Goal: Task Accomplishment & Management: Use online tool/utility

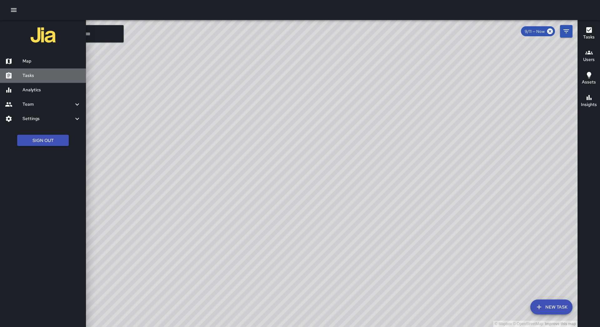
click at [21, 72] on div at bounding box center [14, 76] width 18 height 8
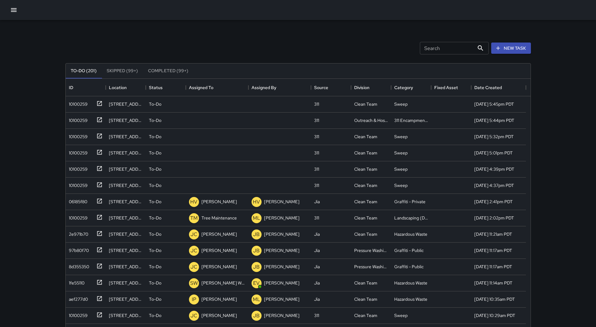
scroll to position [260, 460]
click at [220, 90] on button "Sort" at bounding box center [217, 87] width 9 height 9
click at [73, 118] on div "10100259" at bounding box center [76, 119] width 21 height 9
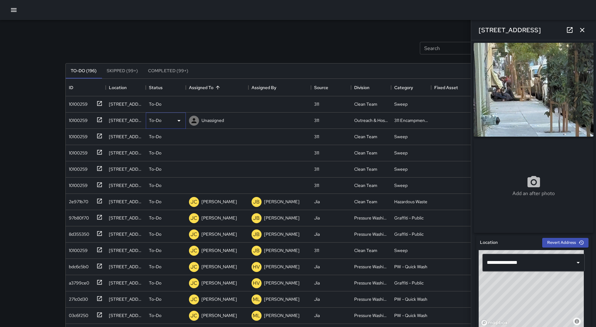
click at [181, 124] on div "To-Do" at bounding box center [166, 121] width 40 height 16
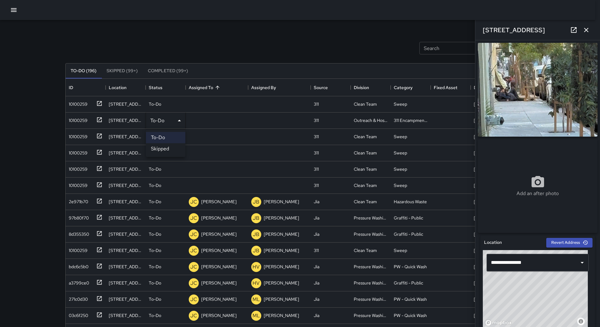
click at [169, 150] on li "Skipped" at bounding box center [165, 148] width 39 height 11
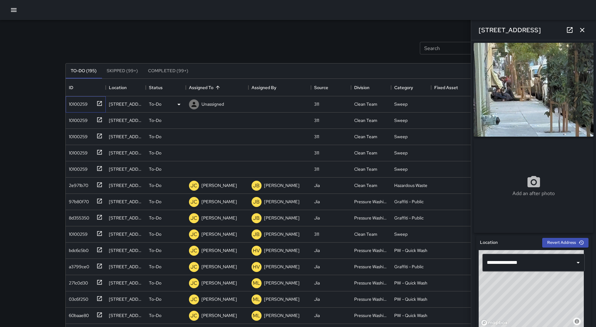
click at [66, 105] on div "10100259" at bounding box center [86, 104] width 40 height 16
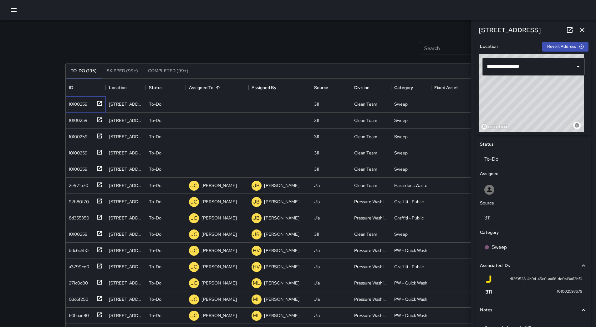
scroll to position [156, 0]
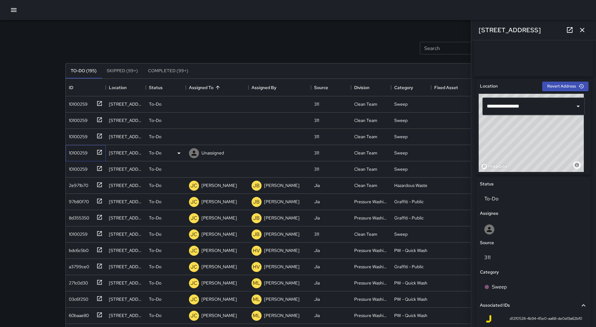
click at [97, 156] on div at bounding box center [98, 152] width 9 height 10
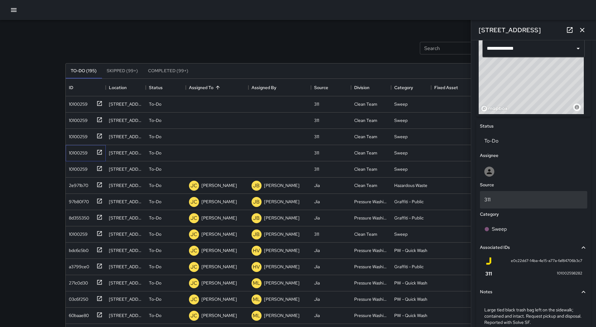
scroll to position [219, 0]
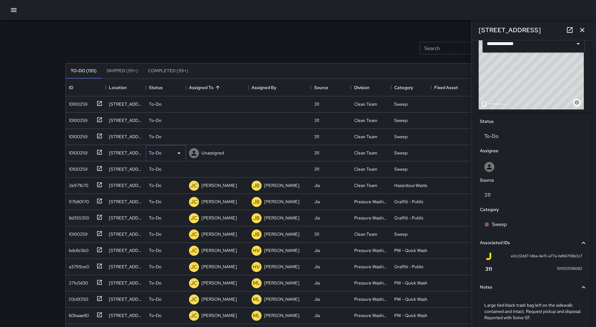
click at [173, 152] on div "To-Do" at bounding box center [166, 153] width 34 height 8
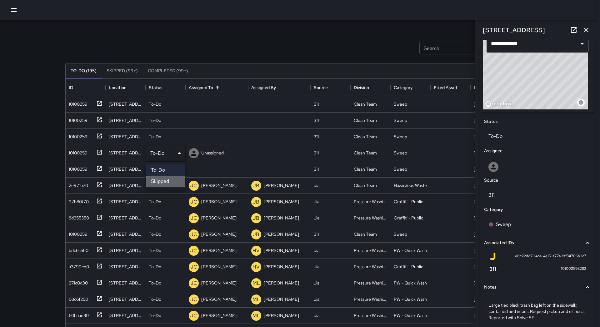
click at [167, 180] on li "Skipped" at bounding box center [165, 181] width 39 height 11
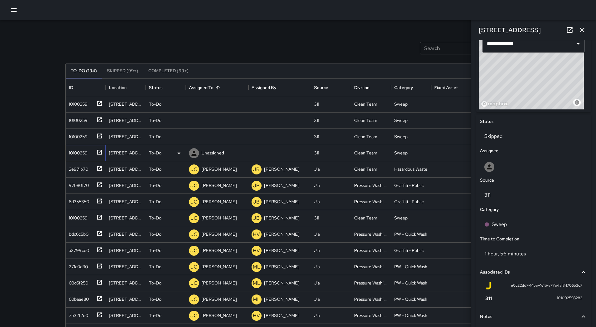
click at [78, 155] on div "10100259" at bounding box center [76, 151] width 21 height 9
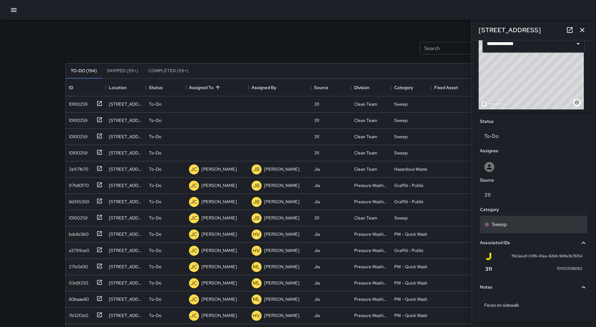
click at [508, 228] on div "Sweep" at bounding box center [533, 225] width 99 height 8
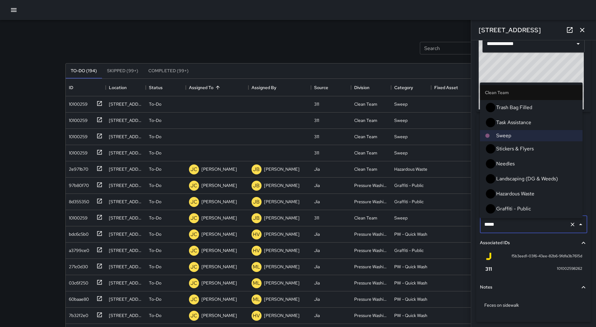
click at [517, 190] on span "Hazardous Waste" at bounding box center [536, 194] width 81 height 8
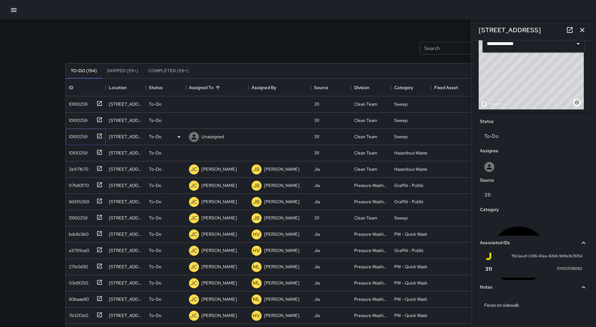
click at [75, 134] on div "10100259" at bounding box center [76, 135] width 21 height 9
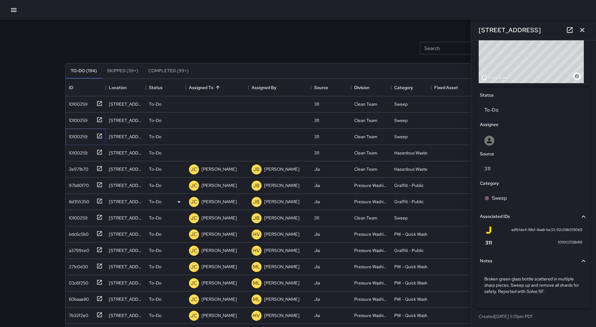
scroll to position [154, 0]
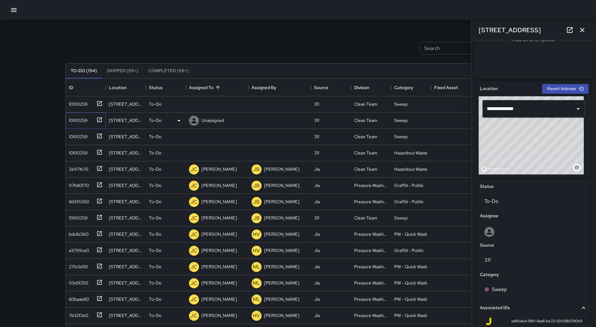
click at [83, 118] on div "10100259" at bounding box center [76, 119] width 21 height 9
click at [68, 100] on div "10100259" at bounding box center [76, 103] width 21 height 9
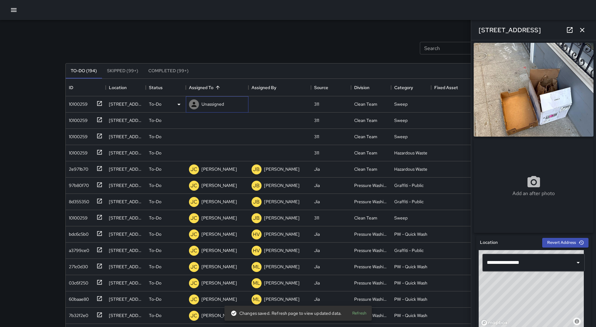
click at [218, 110] on div "Unassigned" at bounding box center [207, 104] width 38 height 13
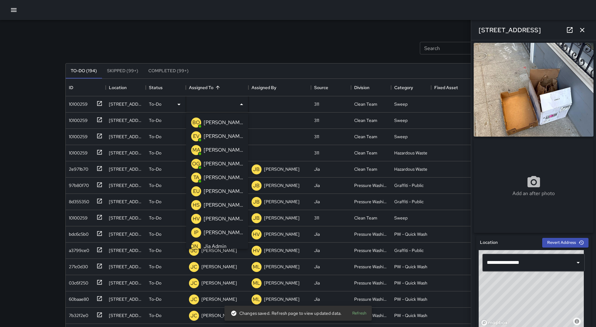
click at [221, 218] on p "[PERSON_NAME]" at bounding box center [223, 219] width 39 height 8
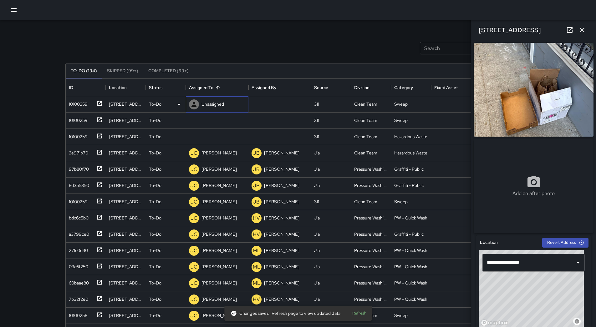
click at [210, 110] on div "Unassigned" at bounding box center [207, 104] width 38 height 13
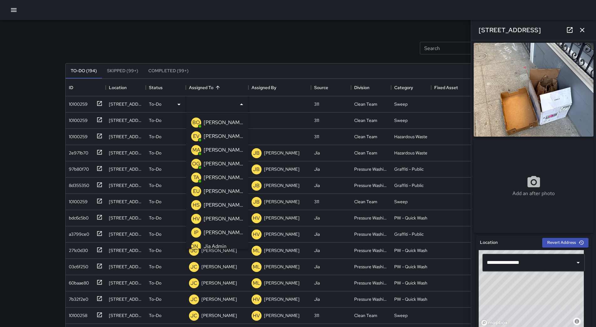
click at [218, 217] on p "[PERSON_NAME]" at bounding box center [223, 219] width 39 height 8
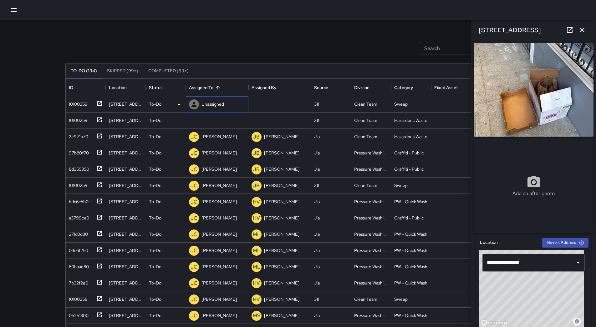
click at [212, 105] on p "Unassigned" at bounding box center [212, 104] width 23 height 6
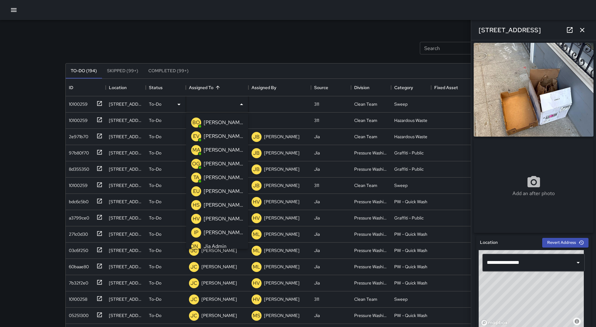
click at [223, 215] on p "[PERSON_NAME]" at bounding box center [223, 219] width 39 height 8
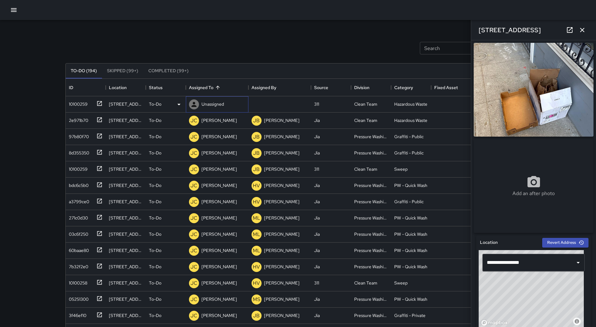
click at [220, 102] on p "Unassigned" at bounding box center [212, 104] width 23 height 6
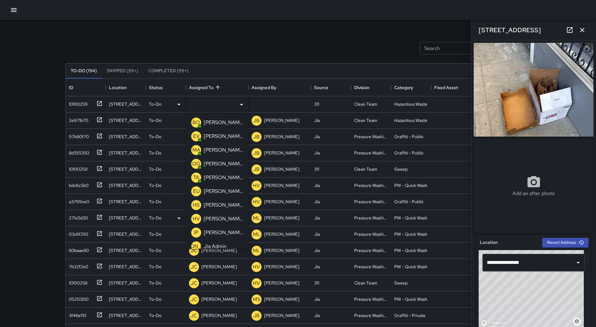
drag, startPoint x: 225, startPoint y: 216, endPoint x: 252, endPoint y: 197, distance: 33.0
click at [225, 216] on p "[PERSON_NAME]" at bounding box center [223, 219] width 39 height 8
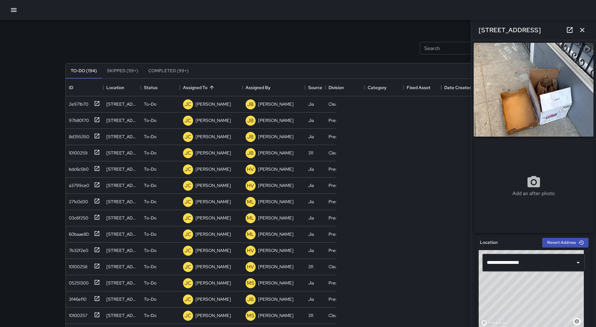
scroll to position [260, 460]
